Goal: Download file/media

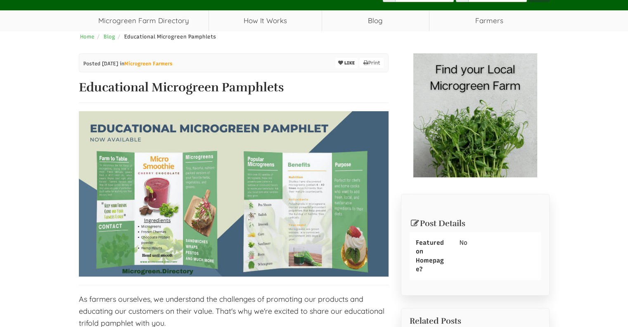
select select "Language Translate Widget"
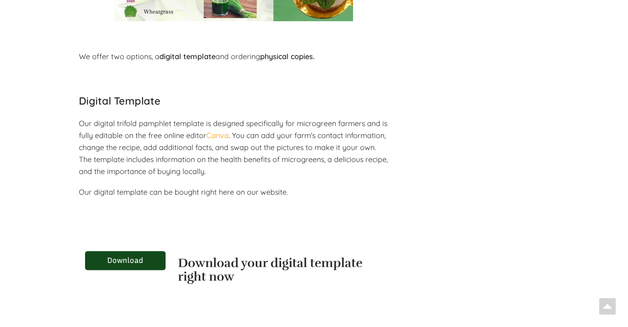
scroll to position [988, 0]
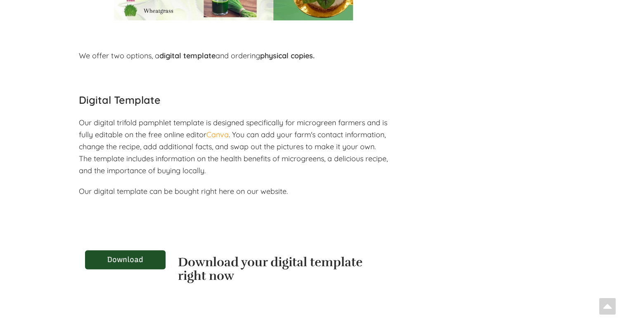
click at [136, 266] on link "Download" at bounding box center [125, 259] width 81 height 19
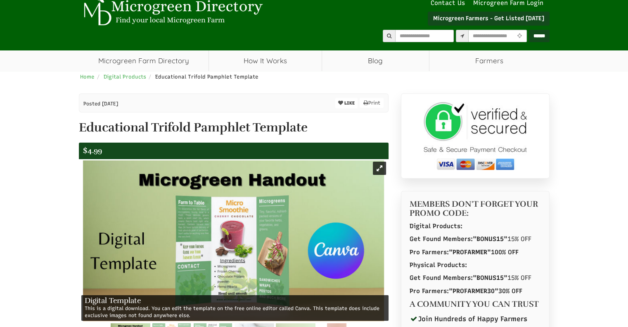
select select "Language Translate Widget"
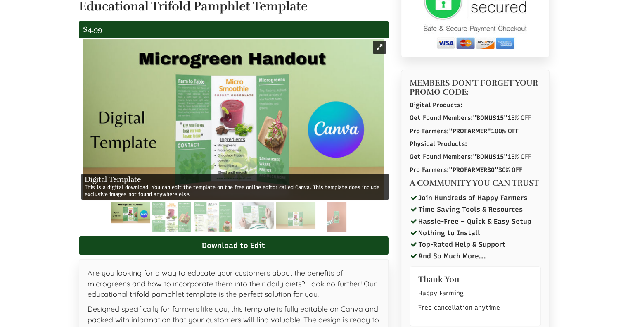
scroll to position [155, 0]
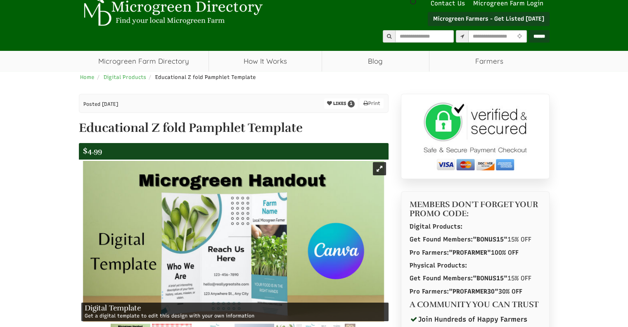
scroll to position [46, 0]
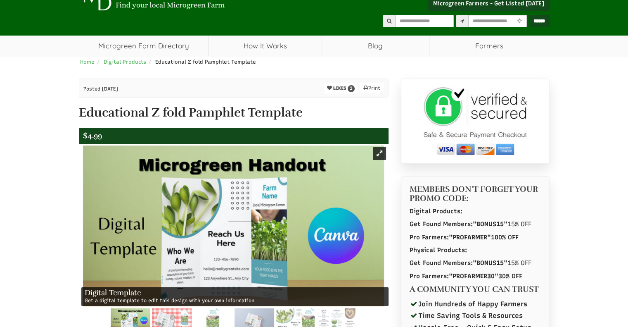
select select "Language Translate Widget"
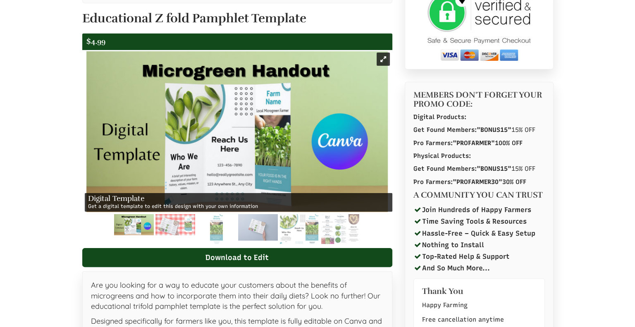
scroll to position [129, 0]
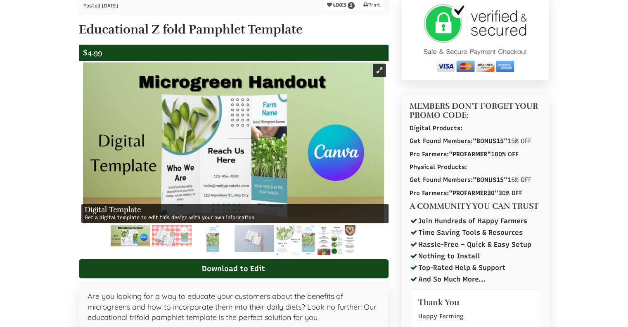
click at [335, 242] on img at bounding box center [337, 240] width 38 height 30
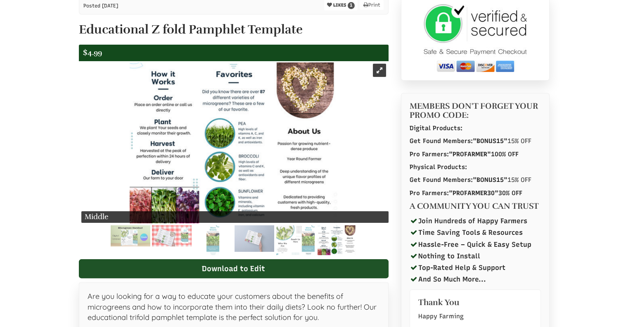
click at [253, 269] on link "Download to Edit" at bounding box center [234, 268] width 310 height 19
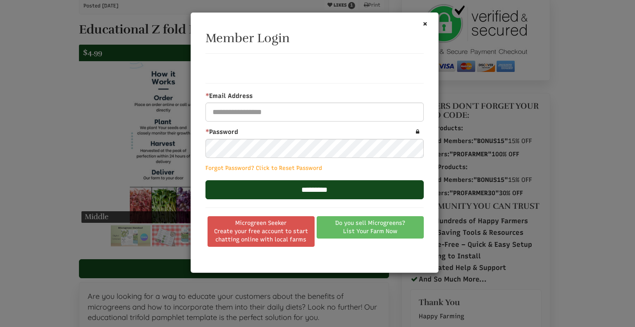
click at [379, 221] on link "Do you sell Microgreens? List Your Farm Now" at bounding box center [369, 227] width 107 height 22
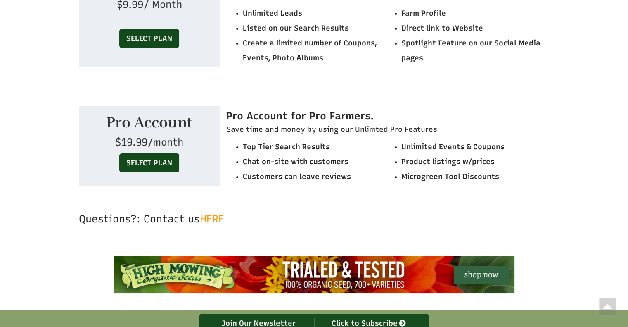
scroll to position [3049, 0]
